Goal: Transaction & Acquisition: Subscribe to service/newsletter

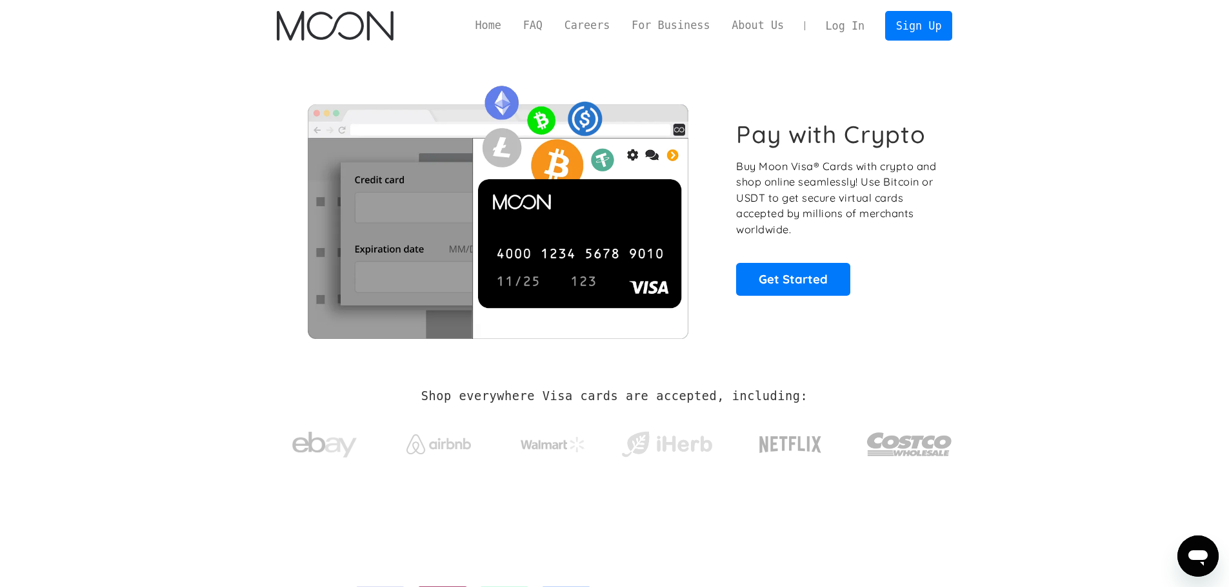
click at [768, 225] on p "Buy Moon Visa® Cards with crypto and shop online seamlessly! Use Bitcoin or USD…" at bounding box center [837, 198] width 202 height 79
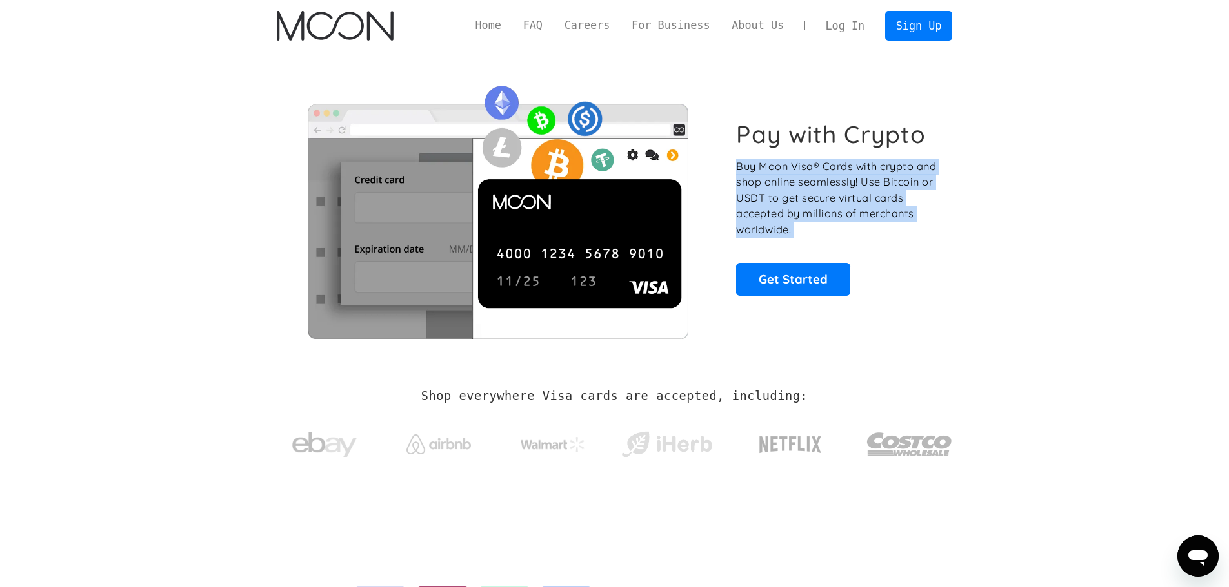
click at [768, 225] on p "Buy Moon Visa® Cards with crypto and shop online seamlessly! Use Bitcoin or USD…" at bounding box center [837, 198] width 202 height 79
click at [874, 224] on p "Buy Moon Visa® Cards with crypto and shop online seamlessly! Use Bitcoin or USD…" at bounding box center [837, 198] width 202 height 79
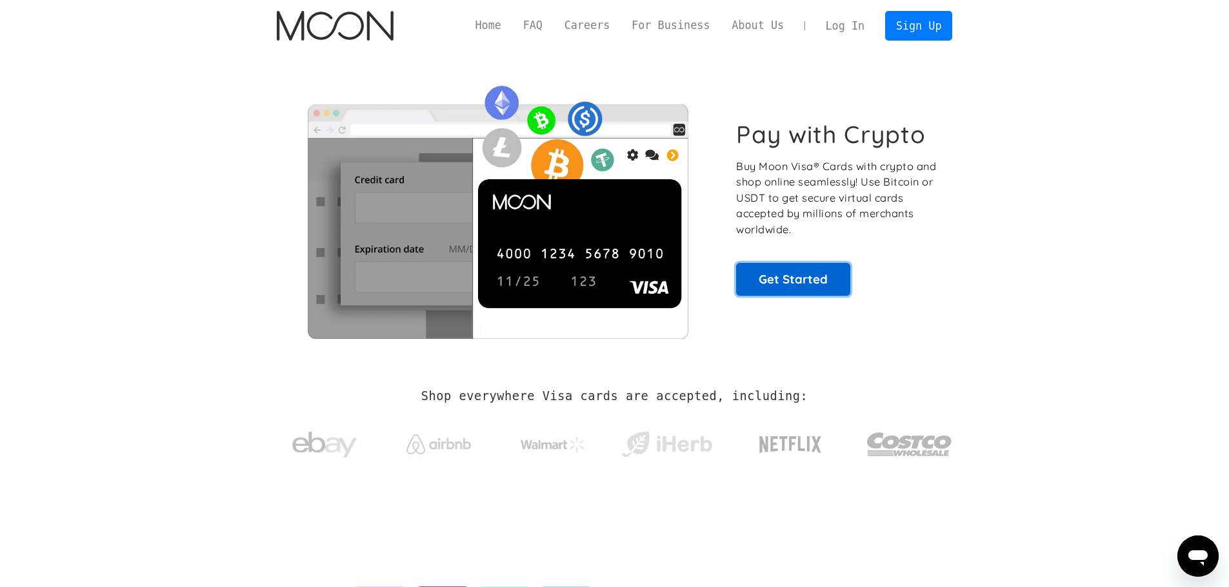
click at [788, 275] on link "Get Started" at bounding box center [793, 279] width 114 height 32
